Goal: Information Seeking & Learning: Learn about a topic

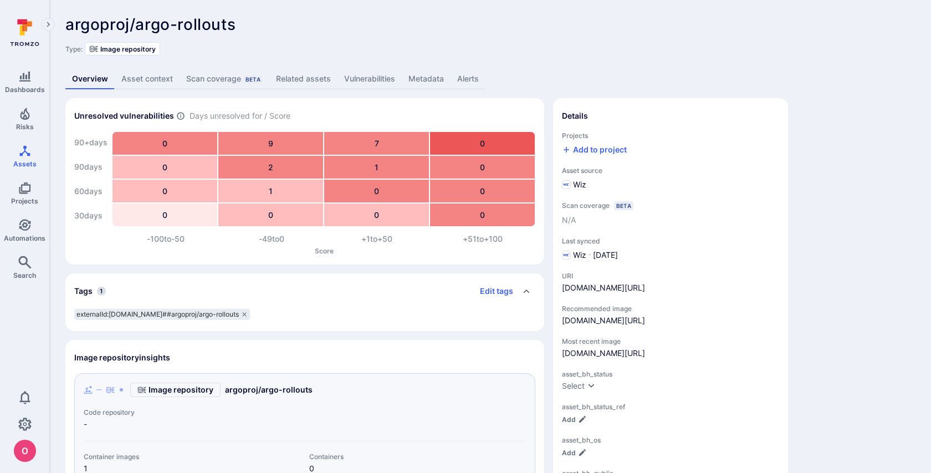
click at [427, 77] on link "Metadata" at bounding box center [426, 79] width 49 height 21
click at [376, 79] on link "Vulnerabilities" at bounding box center [369, 79] width 64 height 21
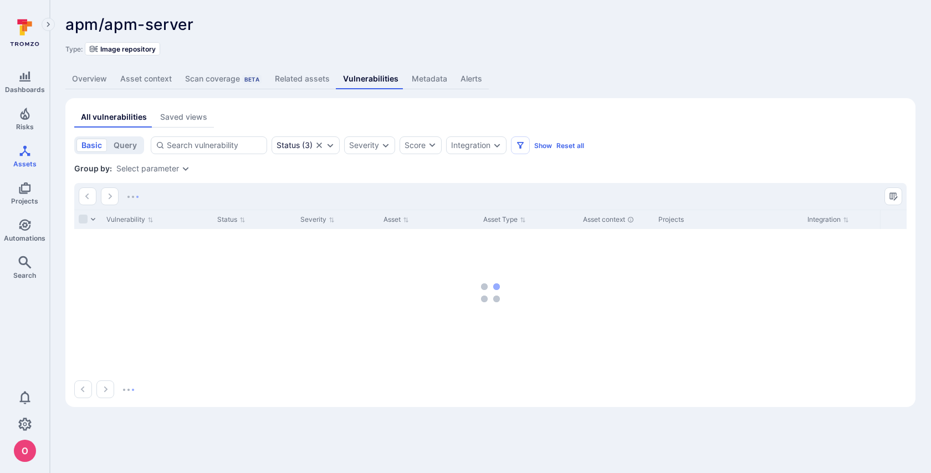
click at [426, 79] on link "Metadata" at bounding box center [429, 79] width 49 height 21
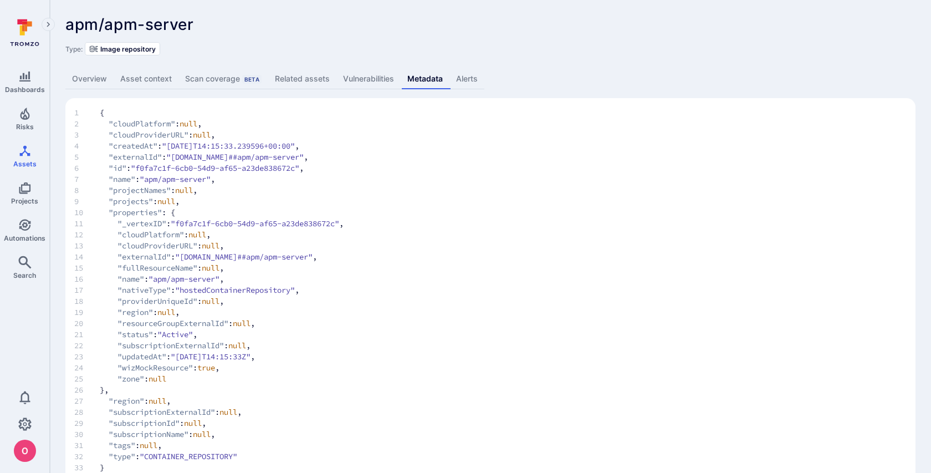
click at [101, 80] on link "Overview" at bounding box center [89, 79] width 48 height 21
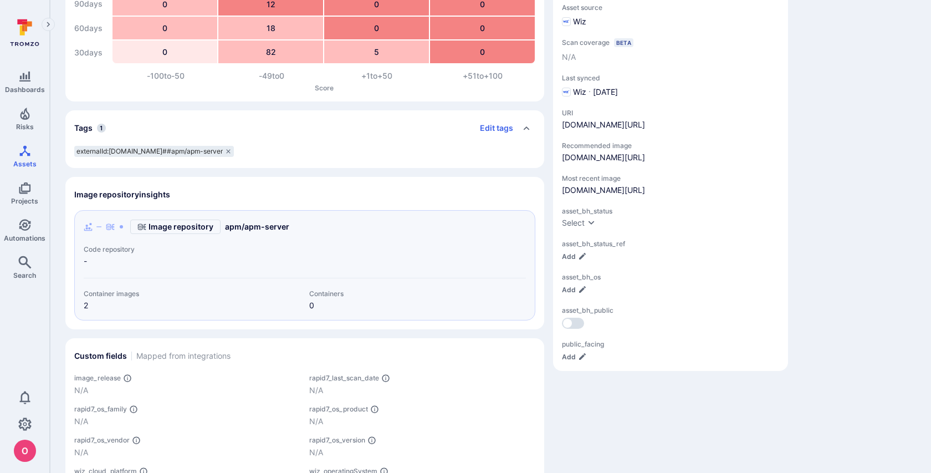
scroll to position [237, 0]
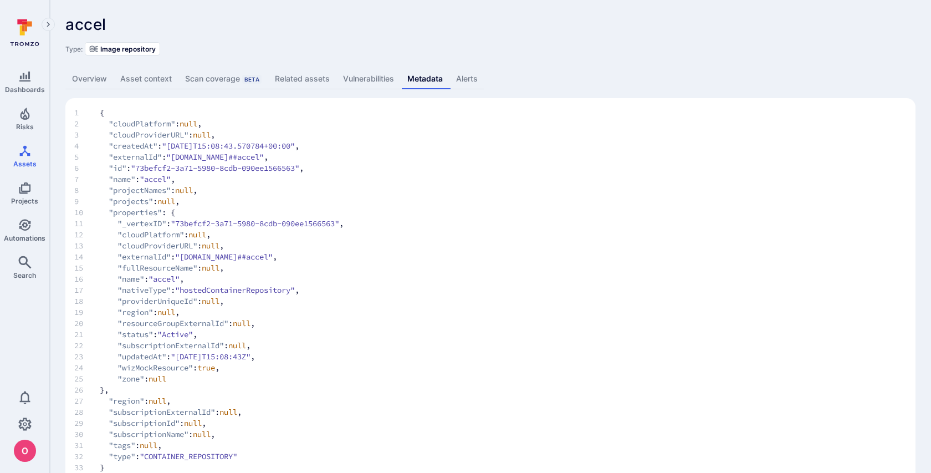
scroll to position [24, 0]
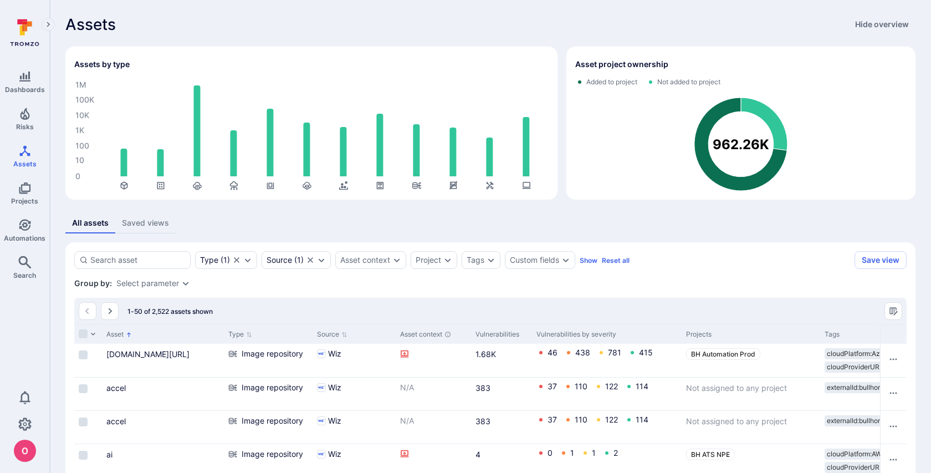
scroll to position [941, 0]
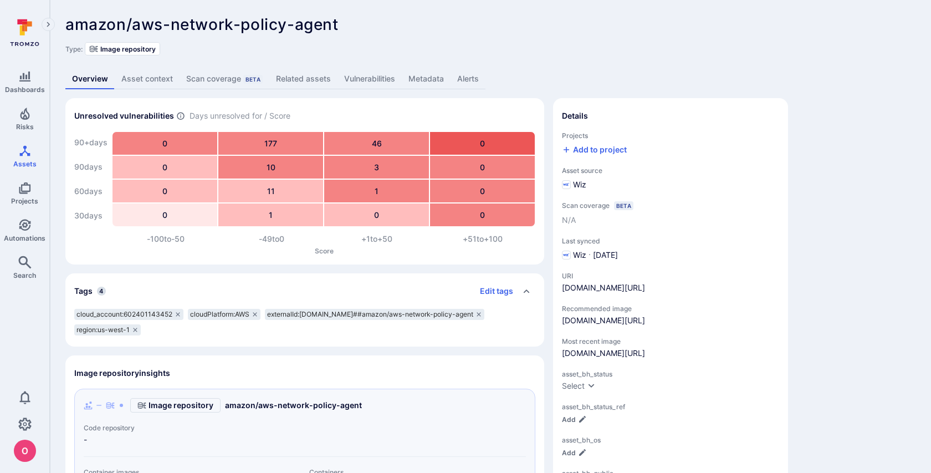
click at [380, 78] on link "Vulnerabilities" at bounding box center [369, 79] width 64 height 21
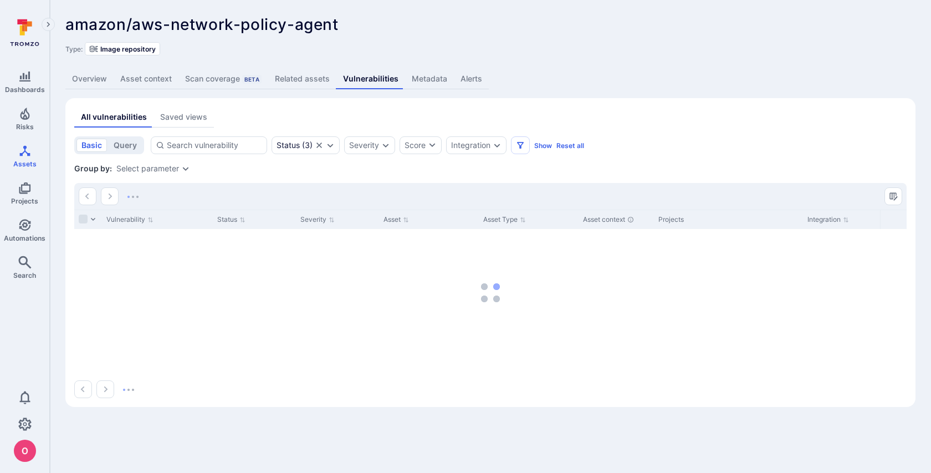
click at [421, 81] on link "Metadata" at bounding box center [429, 79] width 49 height 21
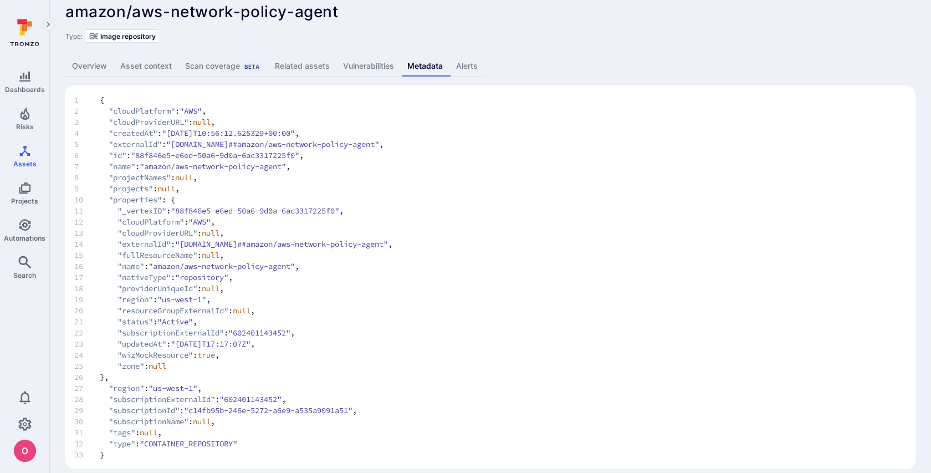
scroll to position [24, 0]
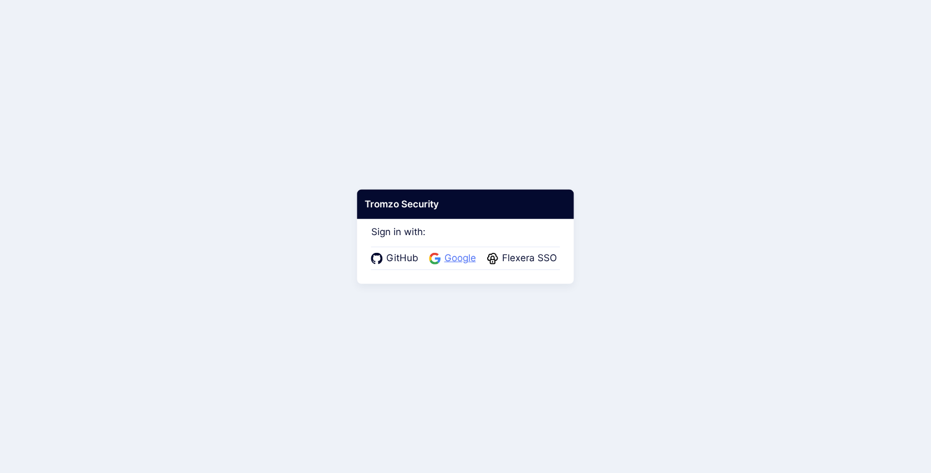
click at [467, 257] on span "Google" at bounding box center [460, 258] width 38 height 14
